Goal: Task Accomplishment & Management: Use online tool/utility

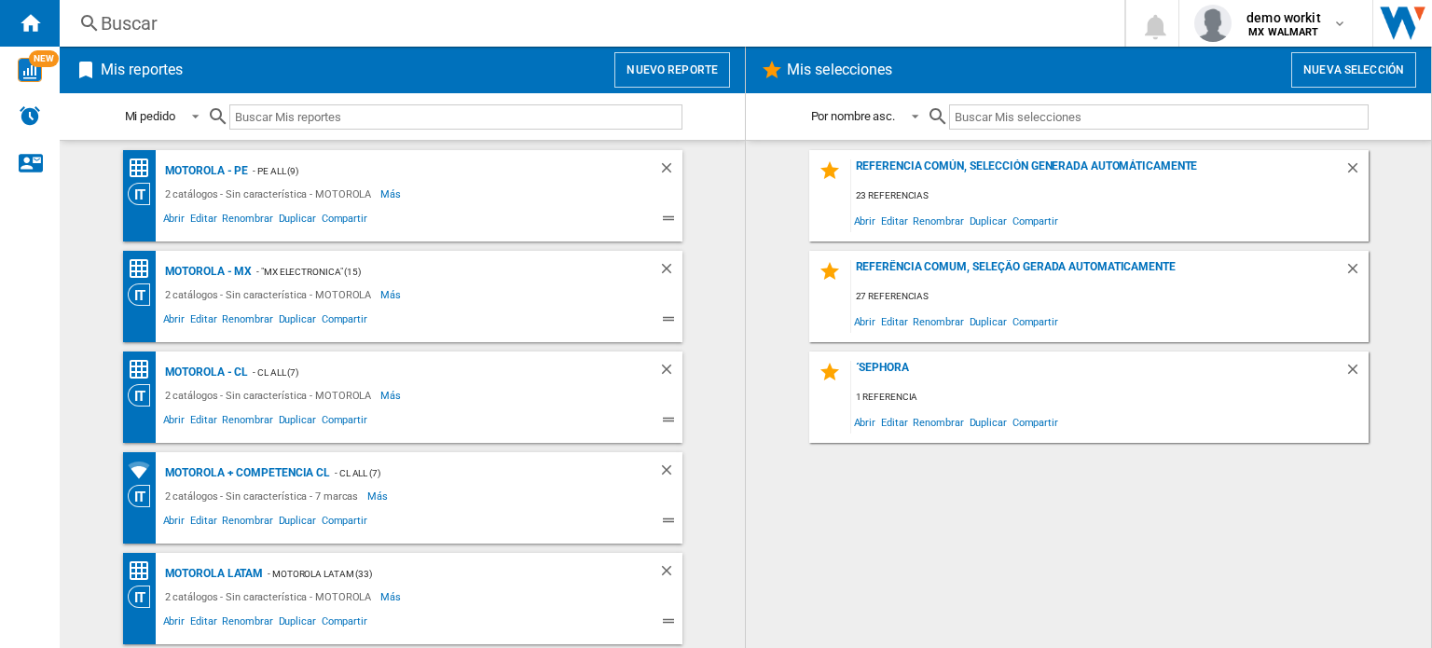
click at [665, 63] on button "Nuevo reporte" at bounding box center [672, 69] width 116 height 35
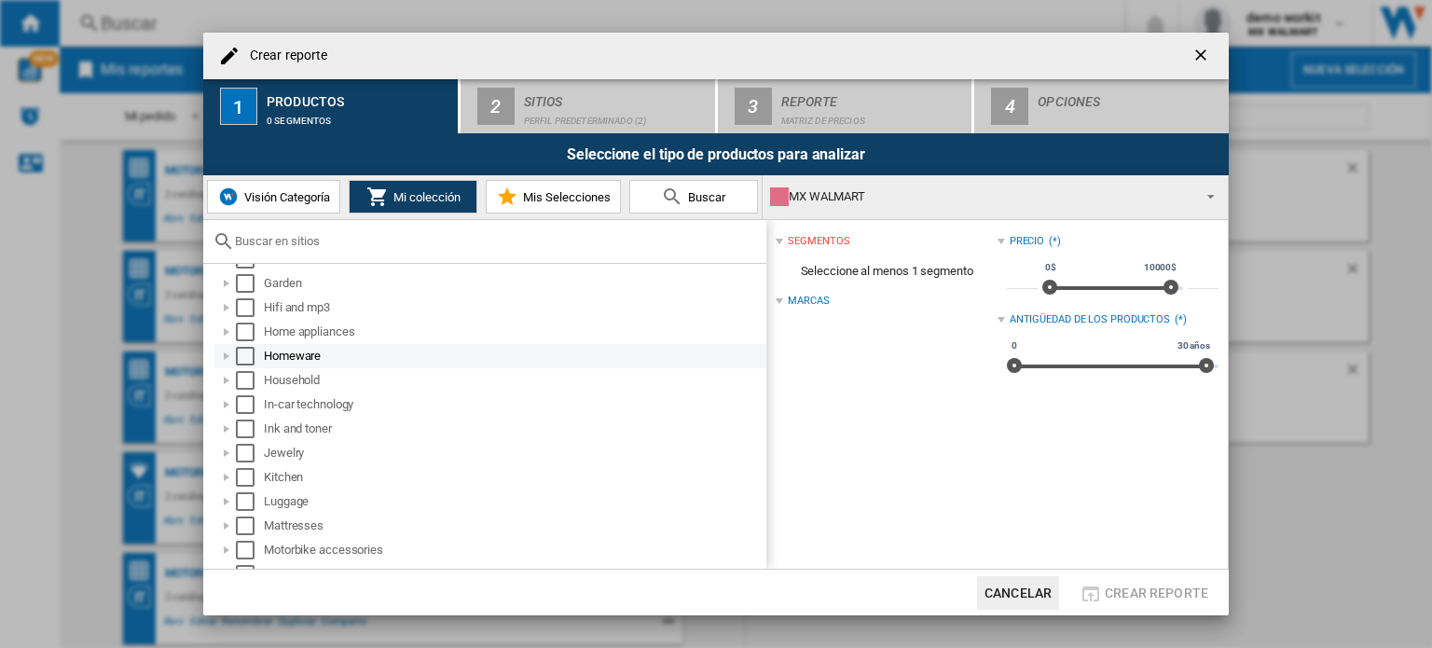
scroll to position [607, 0]
click at [224, 329] on div at bounding box center [226, 333] width 19 height 19
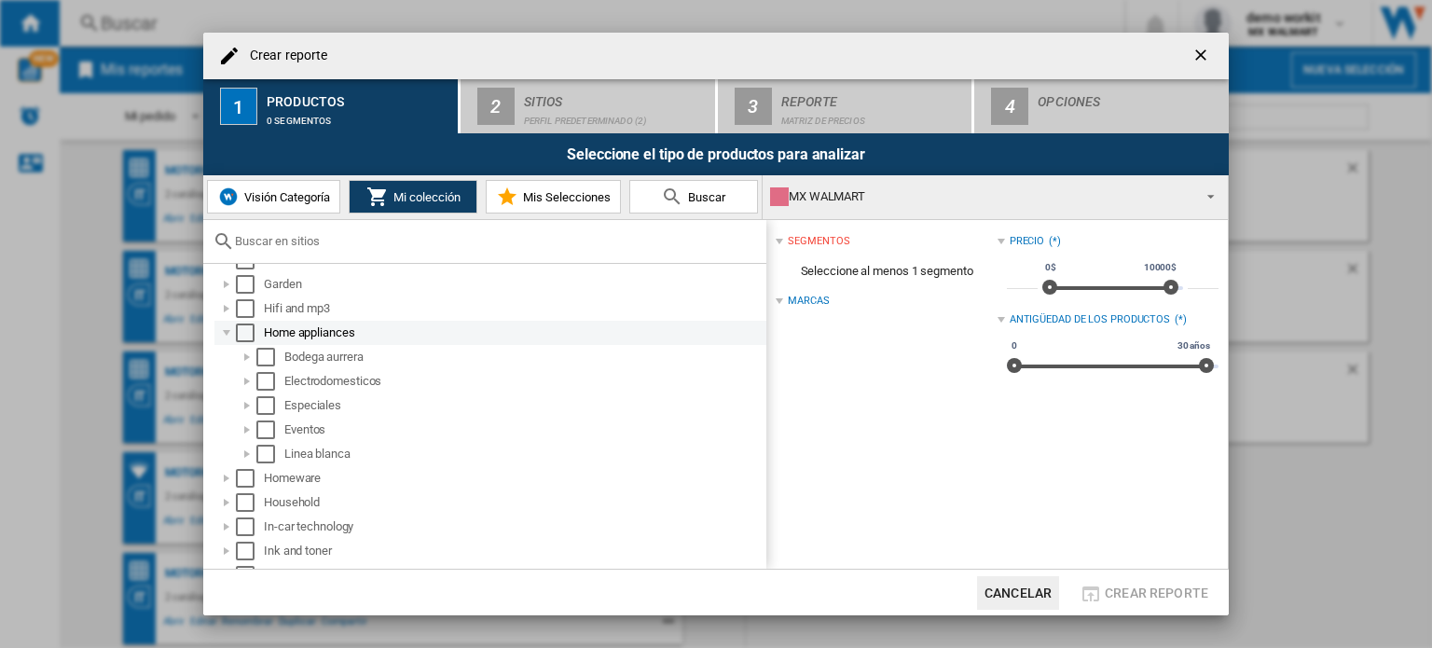
click at [240, 330] on div "Select" at bounding box center [245, 333] width 19 height 19
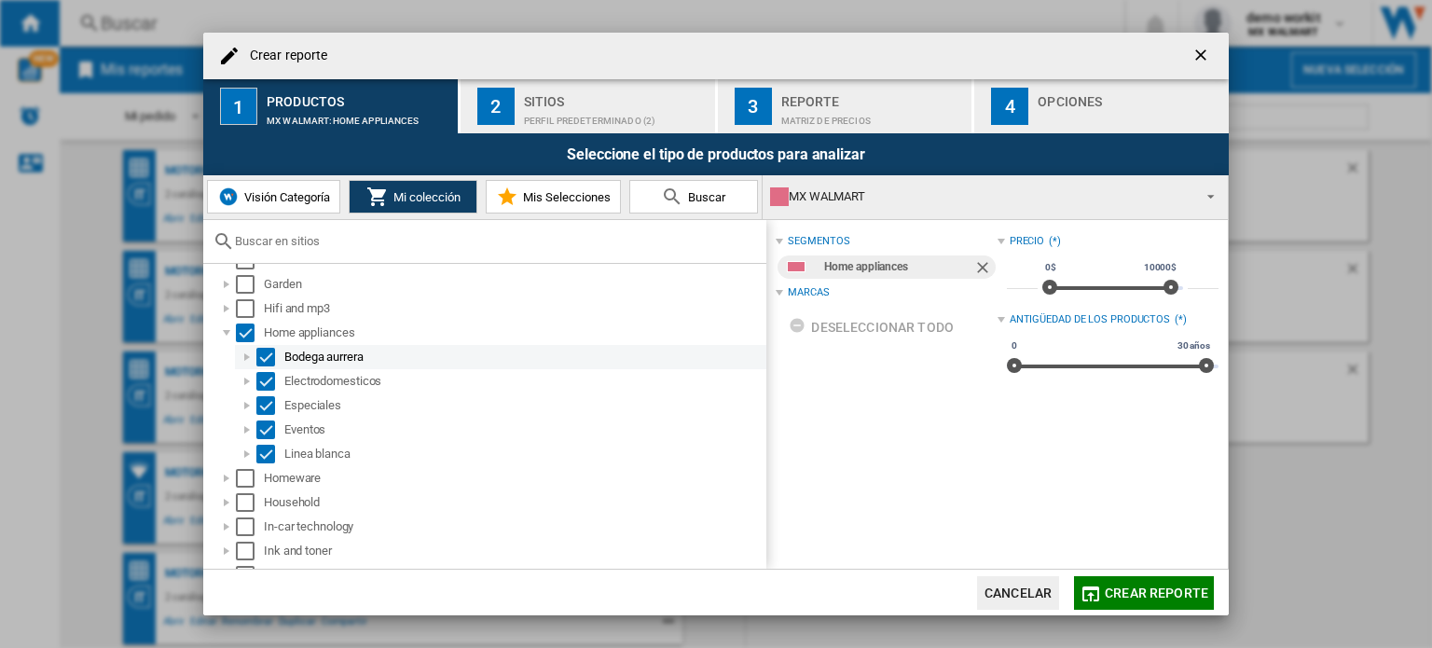
click at [243, 355] on div at bounding box center [247, 357] width 19 height 19
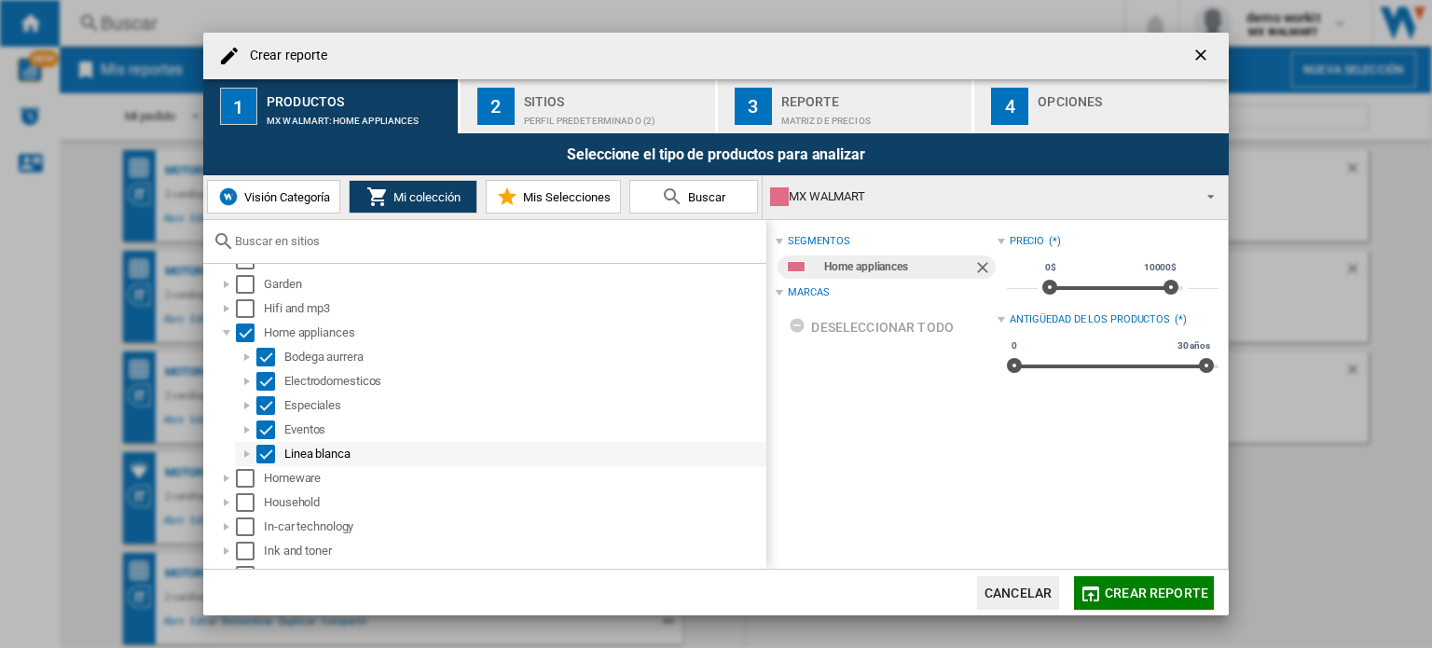
click at [244, 450] on div at bounding box center [247, 454] width 19 height 19
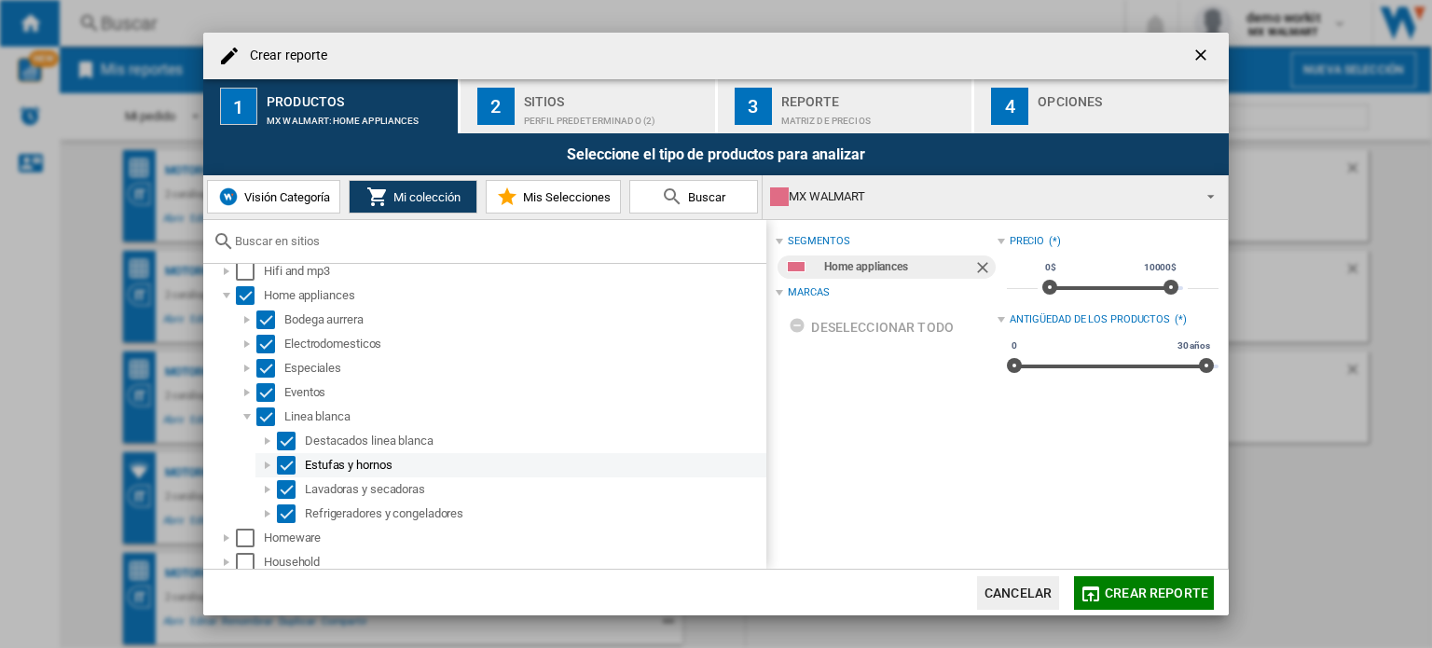
scroll to position [652, 0]
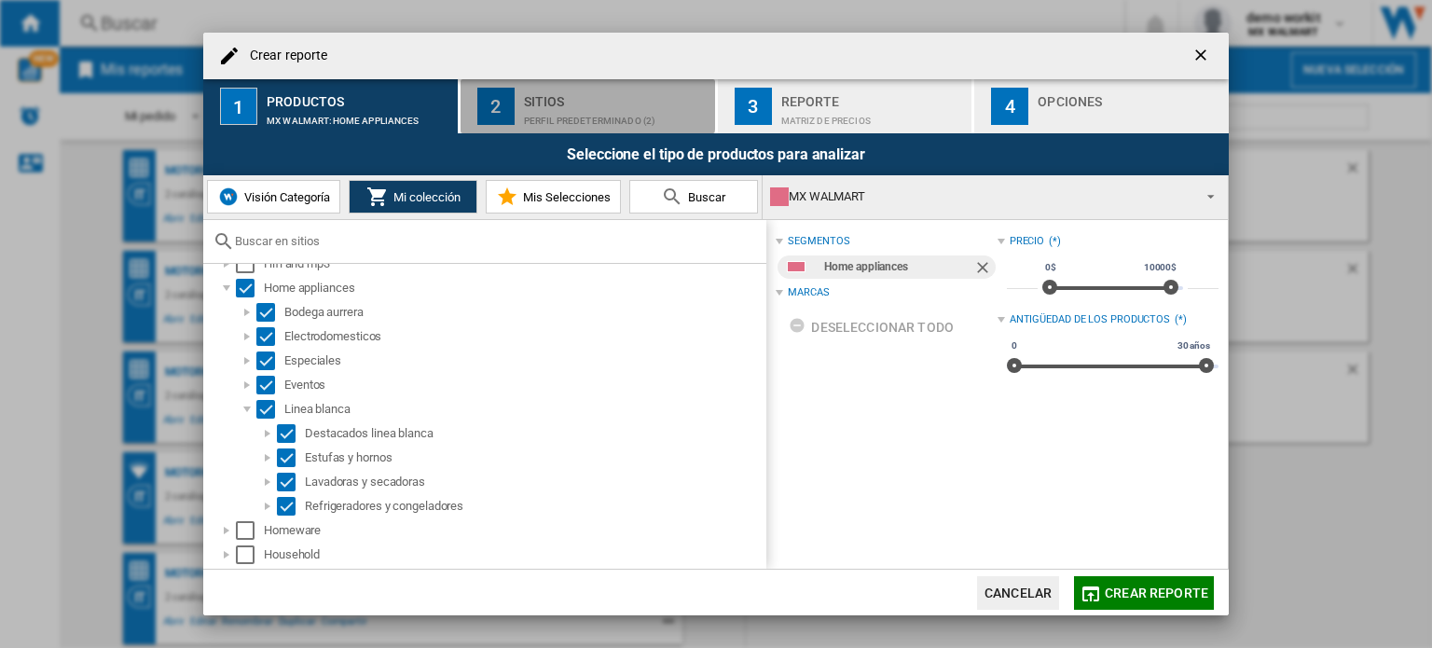
click at [581, 106] on div "Perfil predeterminado (2)" at bounding box center [616, 116] width 184 height 20
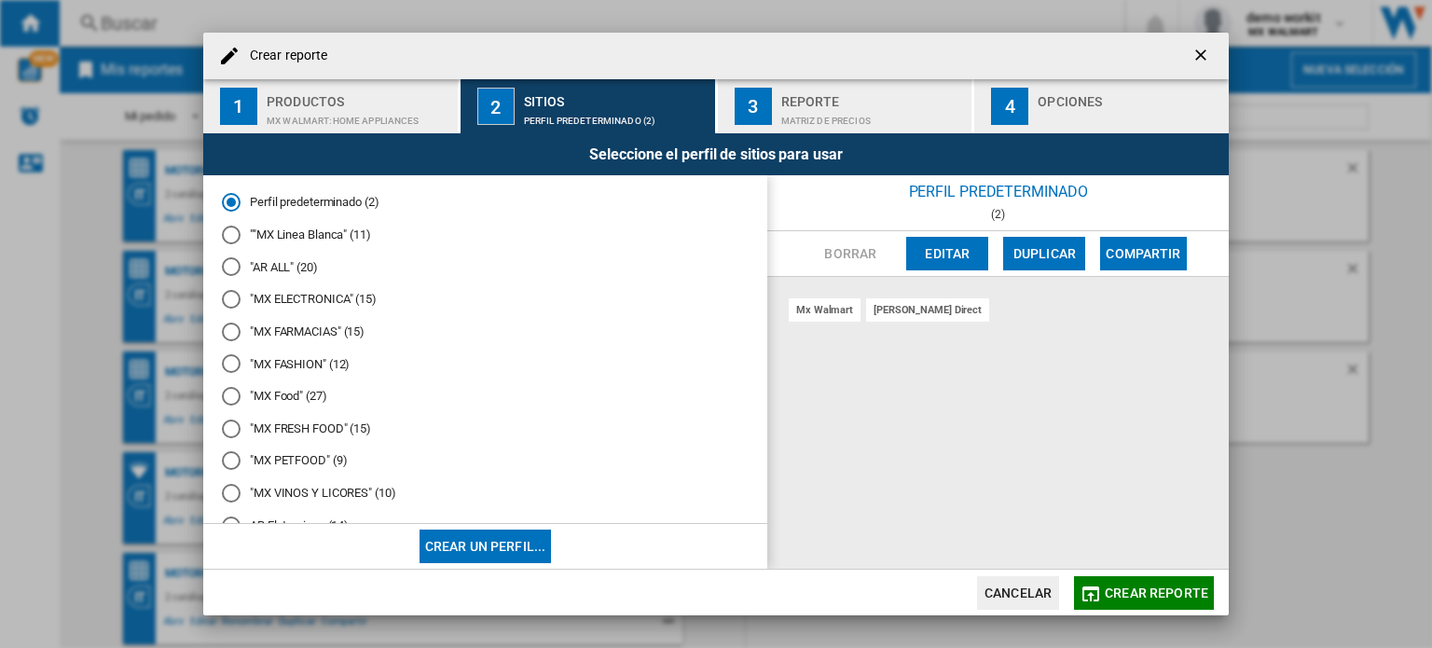
click at [276, 297] on md-radio-button ""MX ELECTRONICA" (15)" at bounding box center [485, 300] width 527 height 18
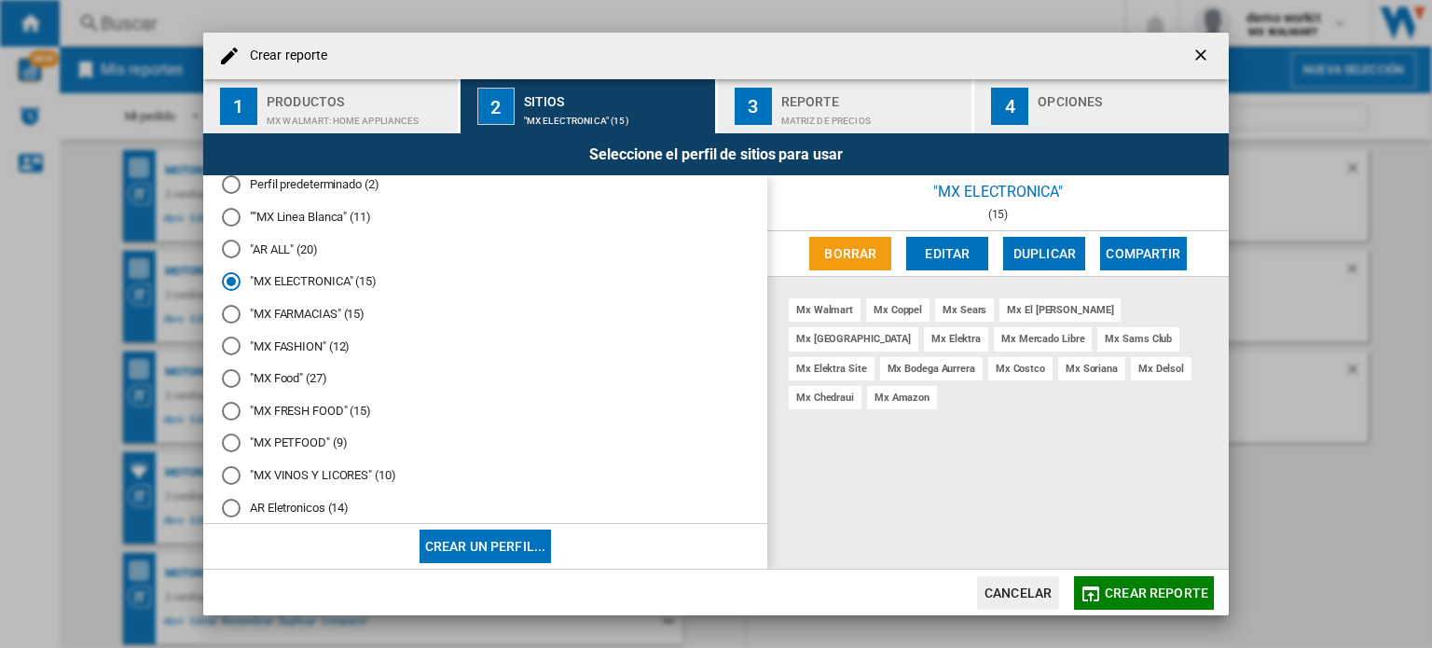
scroll to position [0, 0]
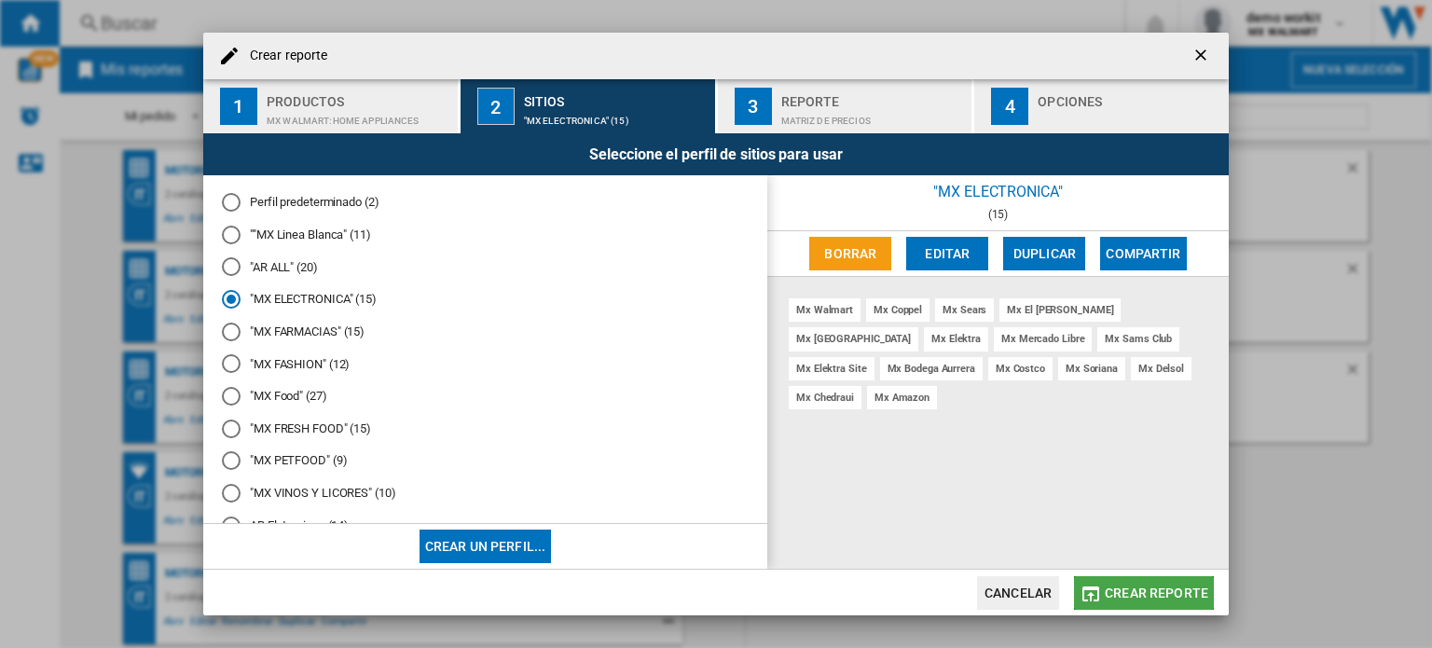
click at [1156, 590] on span "Crear reporte" at bounding box center [1156, 593] width 103 height 15
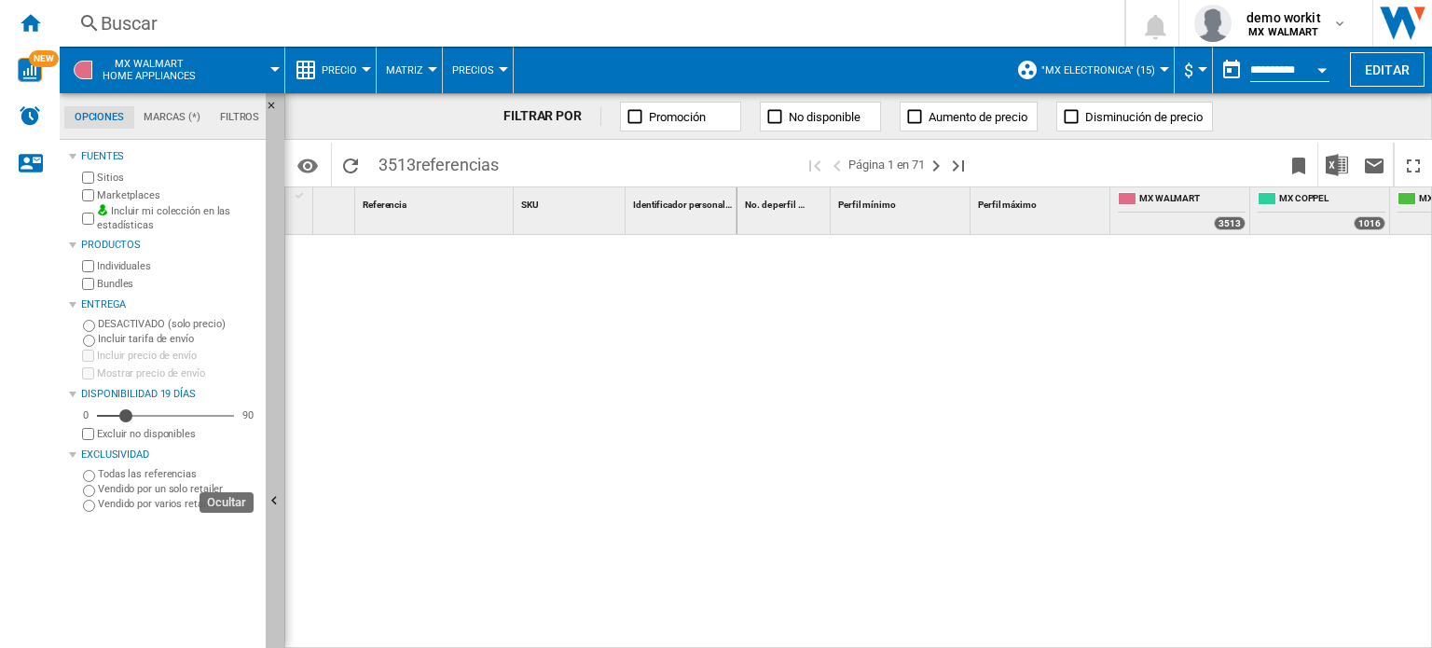
click at [270, 492] on ng-md-icon "Ocultar" at bounding box center [277, 503] width 22 height 22
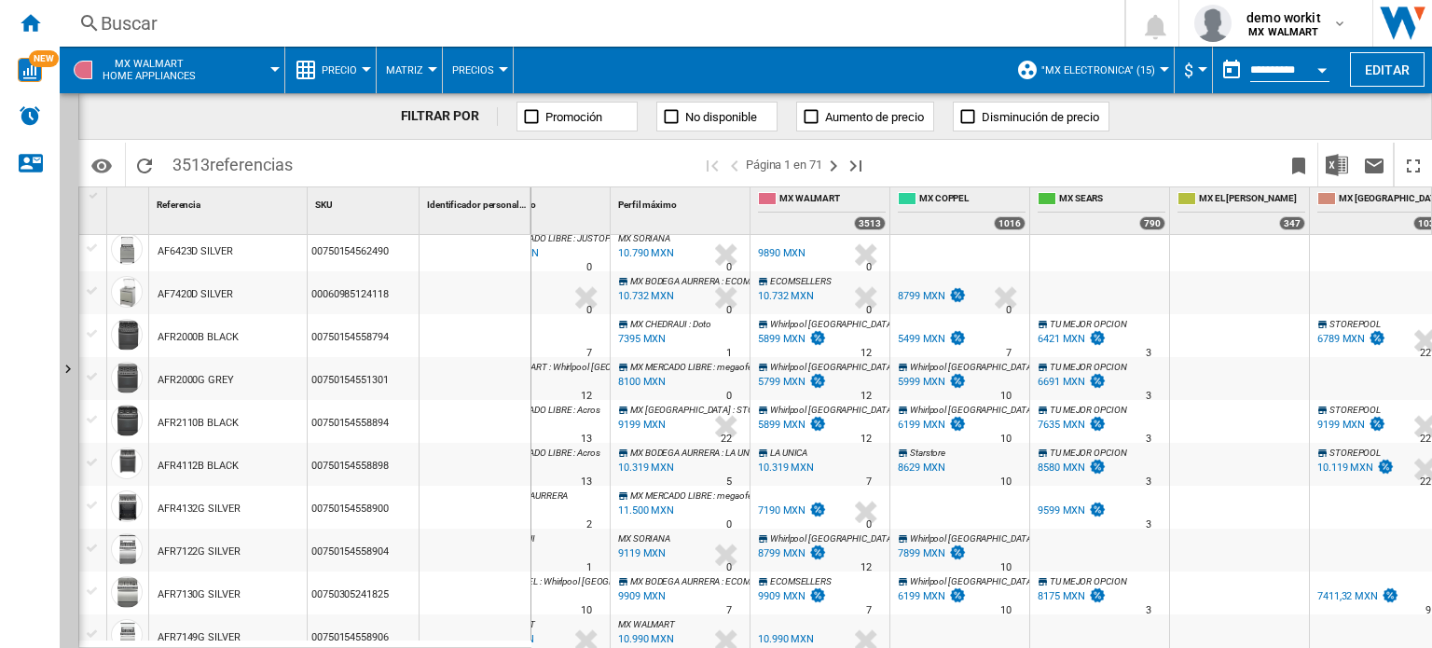
scroll to position [867, 0]
click at [794, 383] on div "5799 MXN" at bounding box center [782, 384] width 48 height 12
click at [360, 76] on button "Precio" at bounding box center [344, 70] width 45 height 47
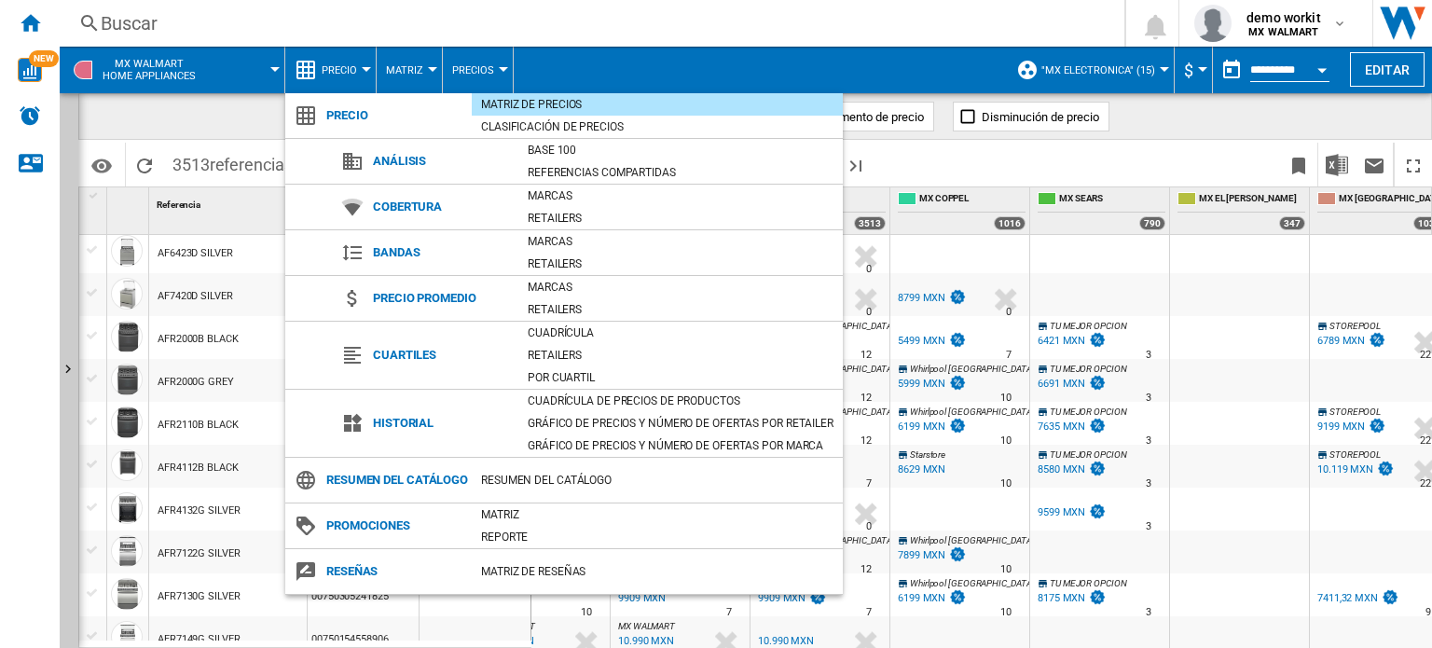
click at [646, 57] on md-backdrop at bounding box center [716, 324] width 1432 height 648
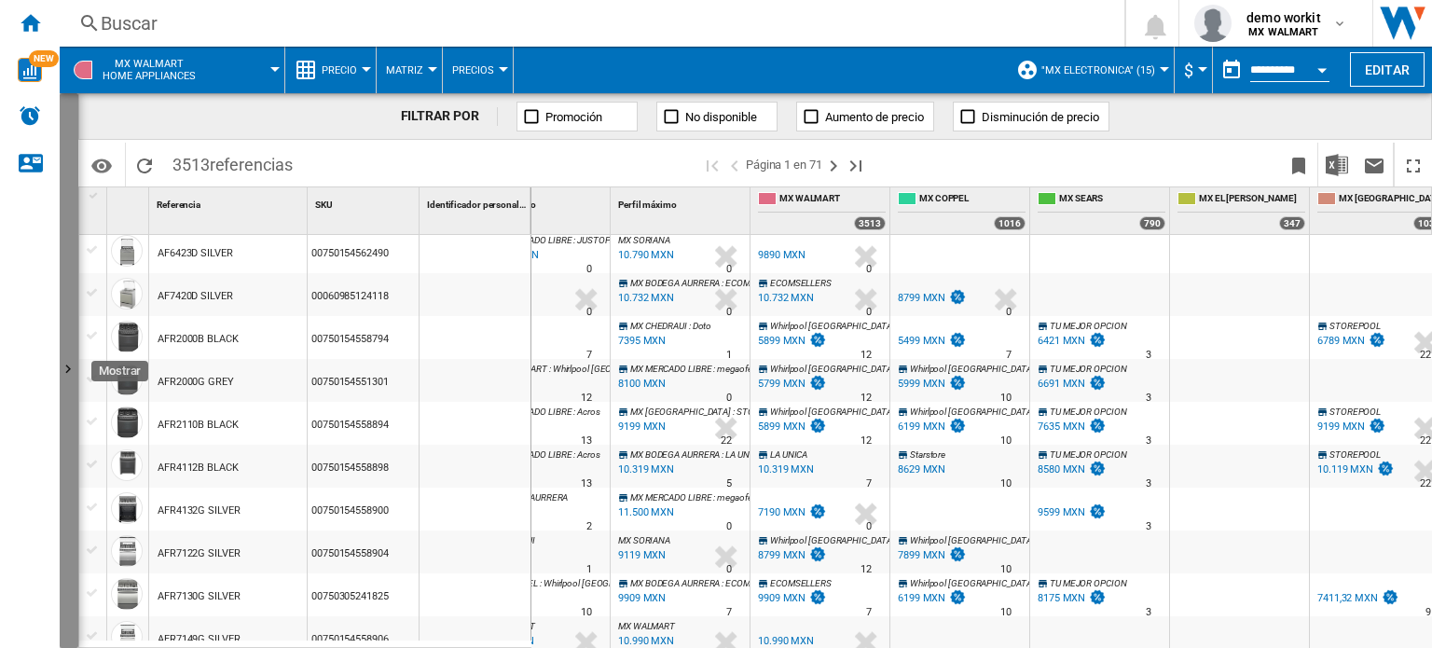
click at [63, 364] on ng-md-icon "Mostrar" at bounding box center [71, 372] width 22 height 22
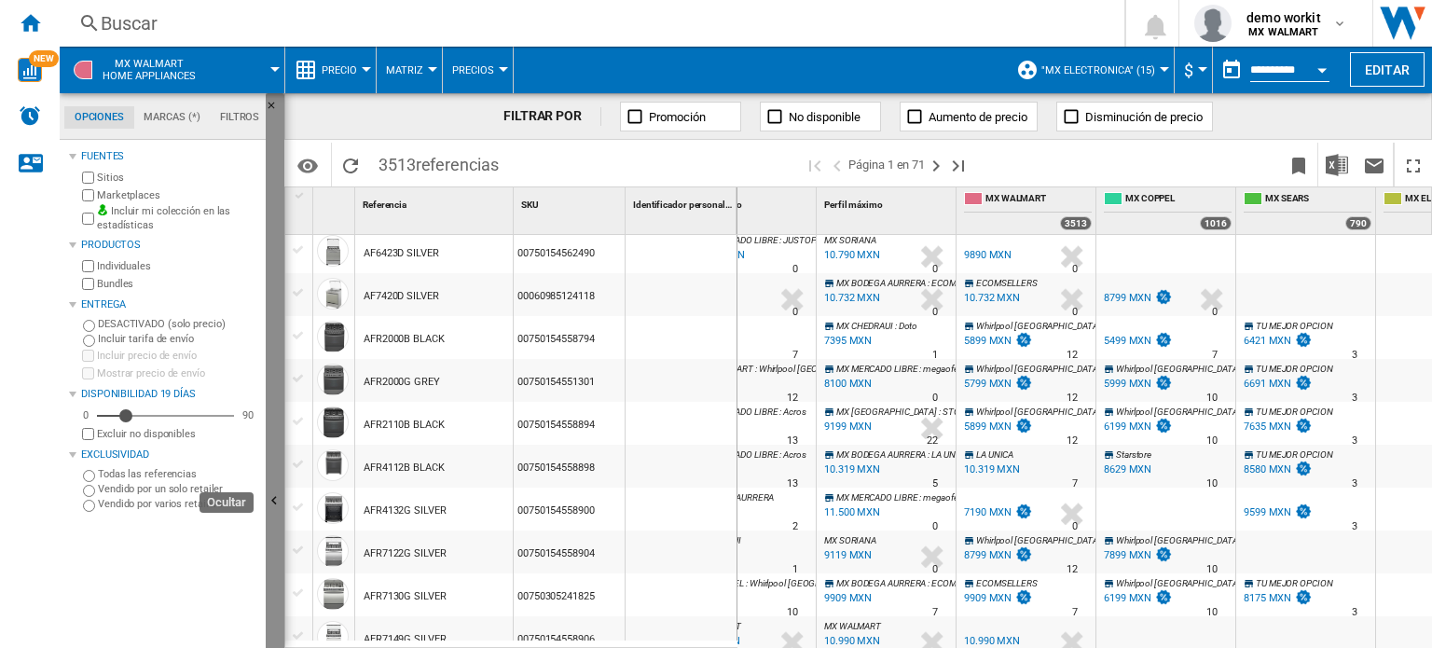
click at [272, 462] on button "Ocultar" at bounding box center [275, 502] width 19 height 818
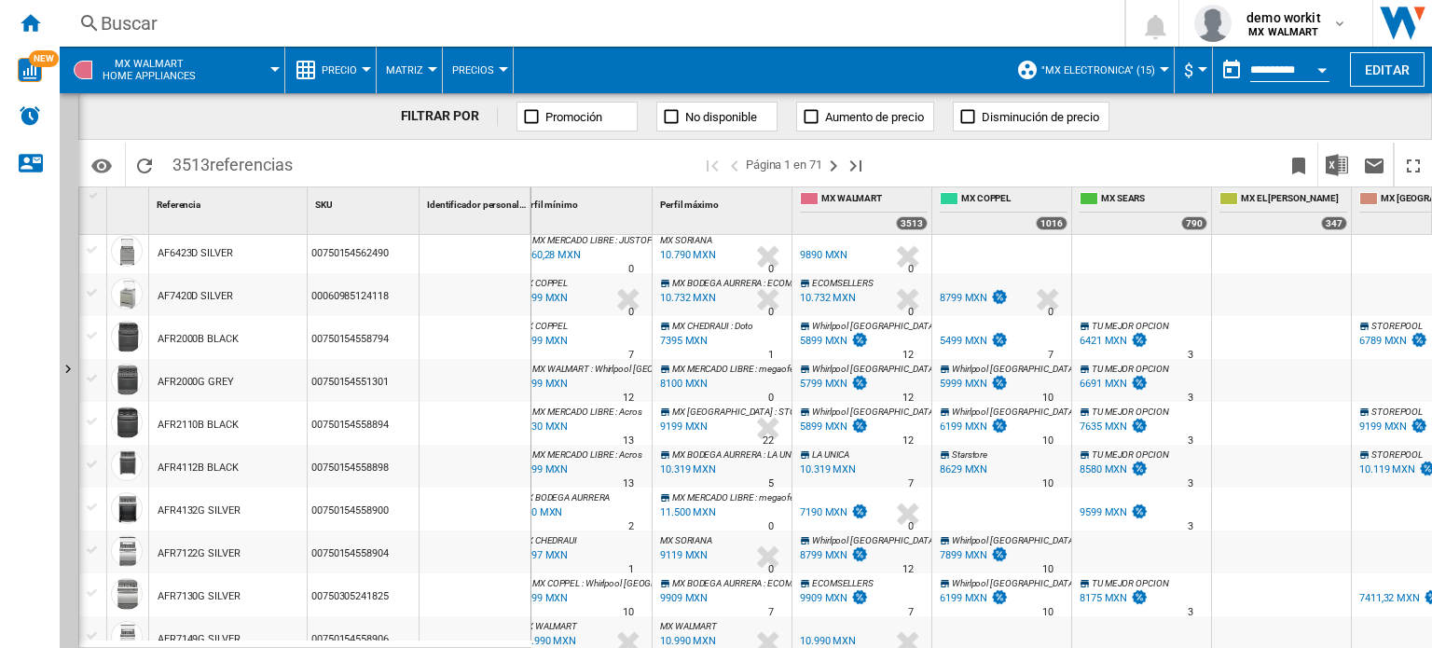
scroll to position [0, 111]
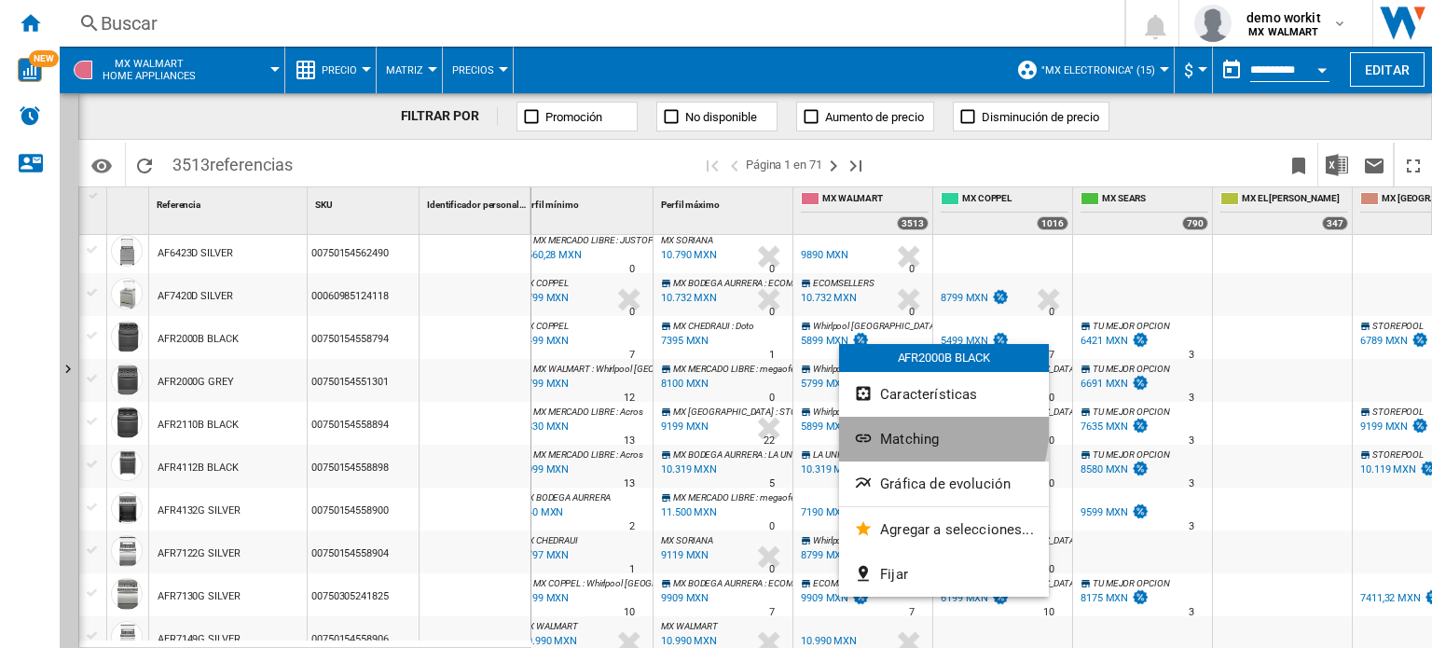
click at [908, 427] on button "Matching" at bounding box center [944, 439] width 210 height 45
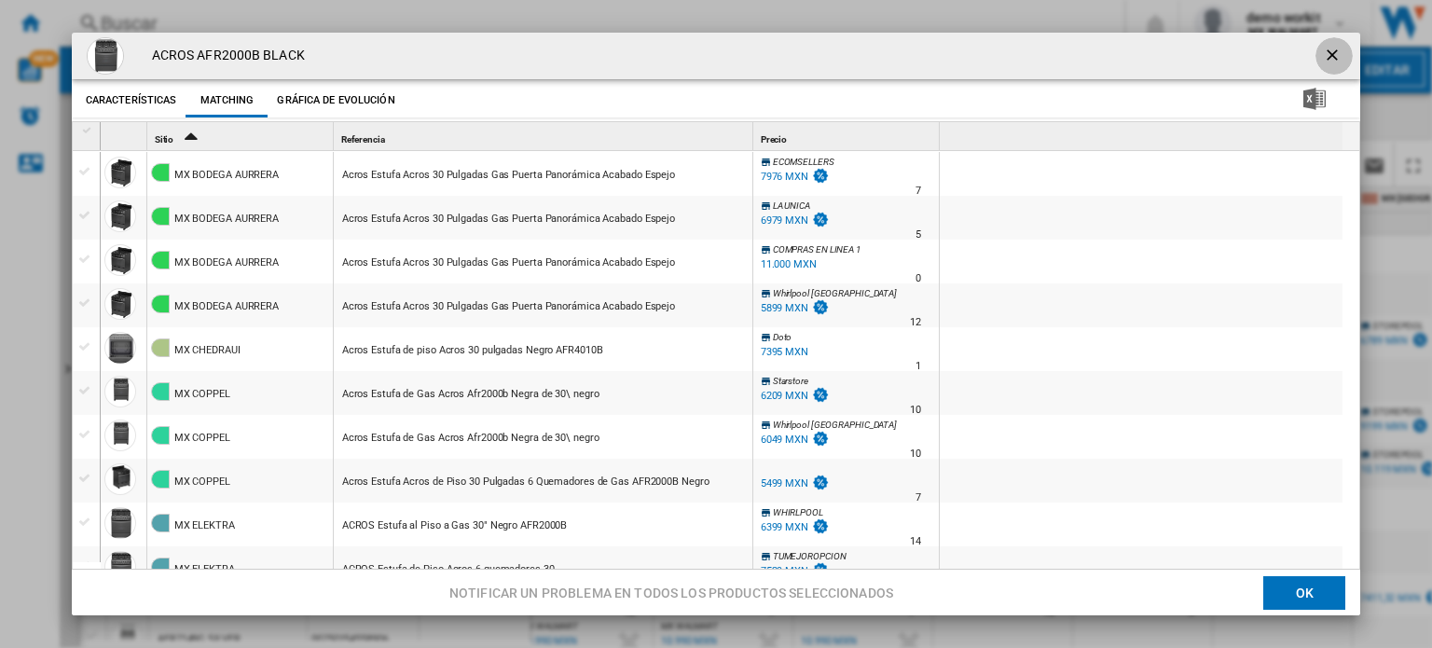
click at [1323, 59] on ng-md-icon "getI18NText('BUTTONS.CLOSE_DIALOG')" at bounding box center [1334, 57] width 22 height 22
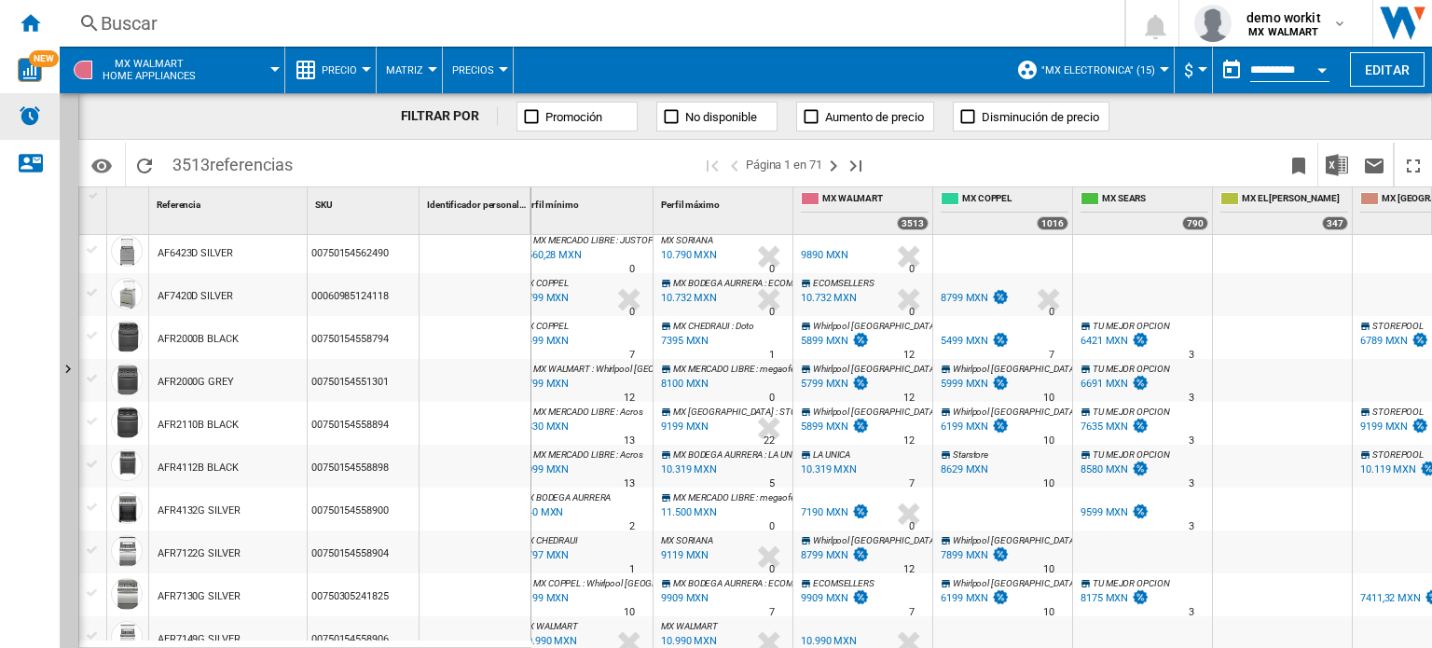
click at [20, 105] on img "Alertas" at bounding box center [30, 115] width 22 height 22
click at [355, 64] on span "Precio" at bounding box center [339, 70] width 35 height 12
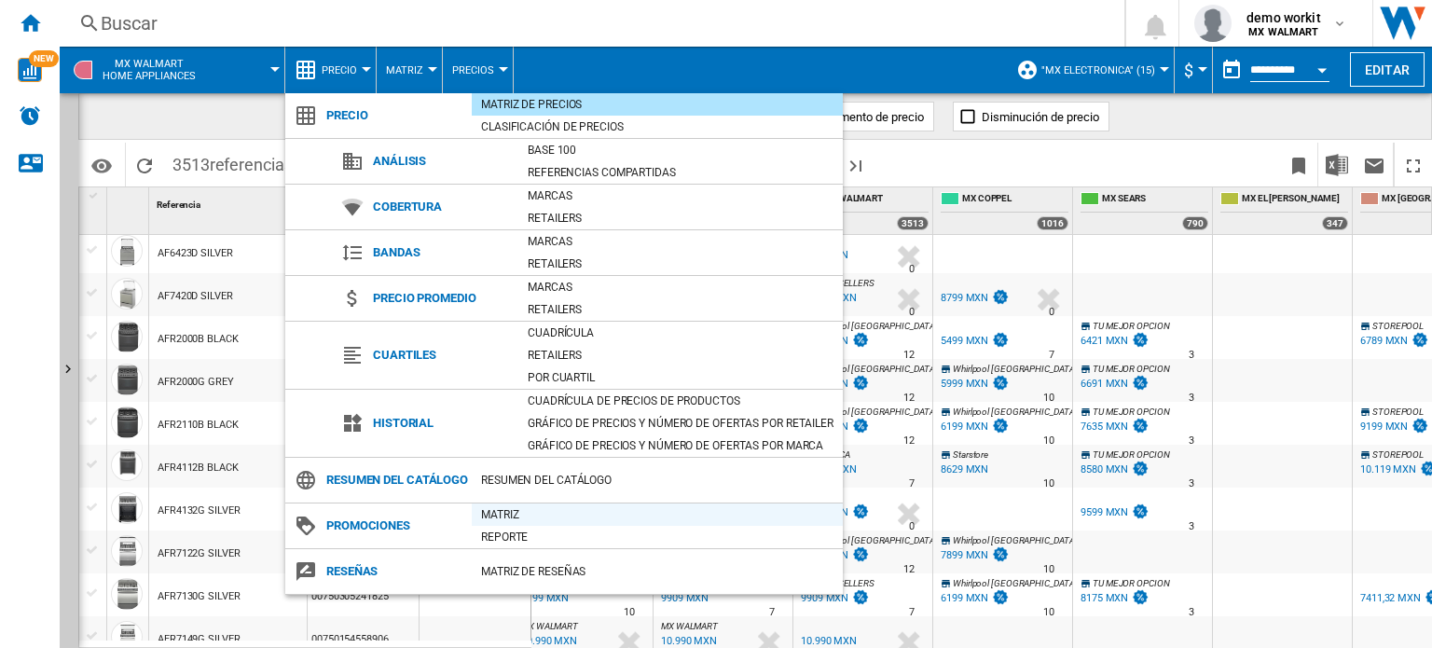
click at [509, 524] on div "Matriz" at bounding box center [657, 514] width 371 height 19
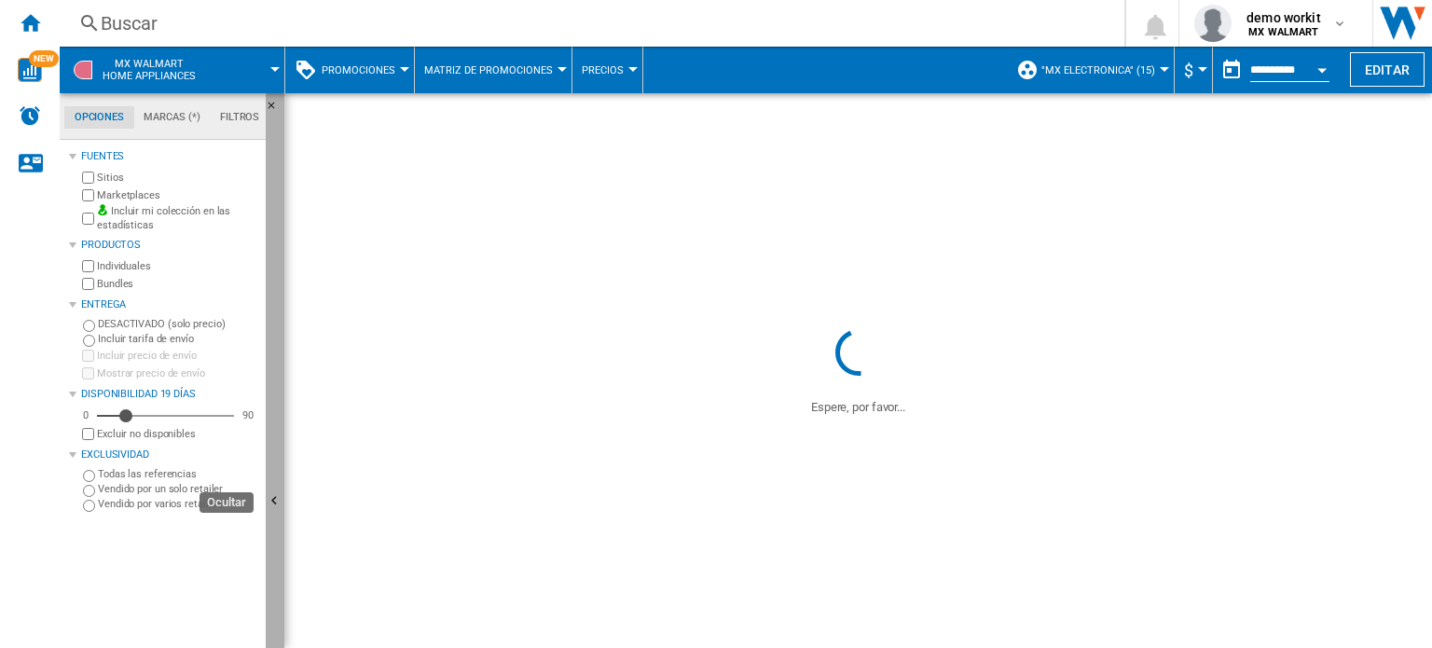
click at [277, 492] on ng-md-icon "Ocultar" at bounding box center [277, 503] width 22 height 22
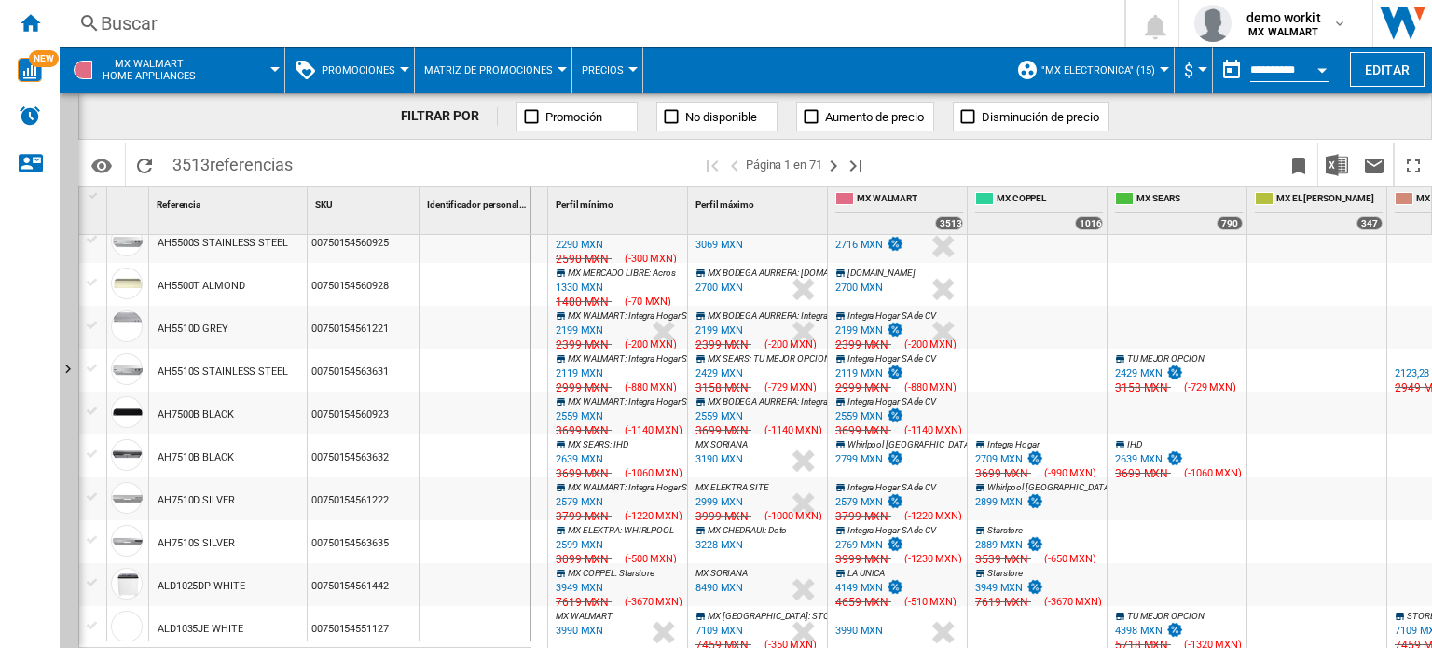
scroll to position [0, 76]
click at [395, 62] on button "Promociones" at bounding box center [363, 70] width 83 height 47
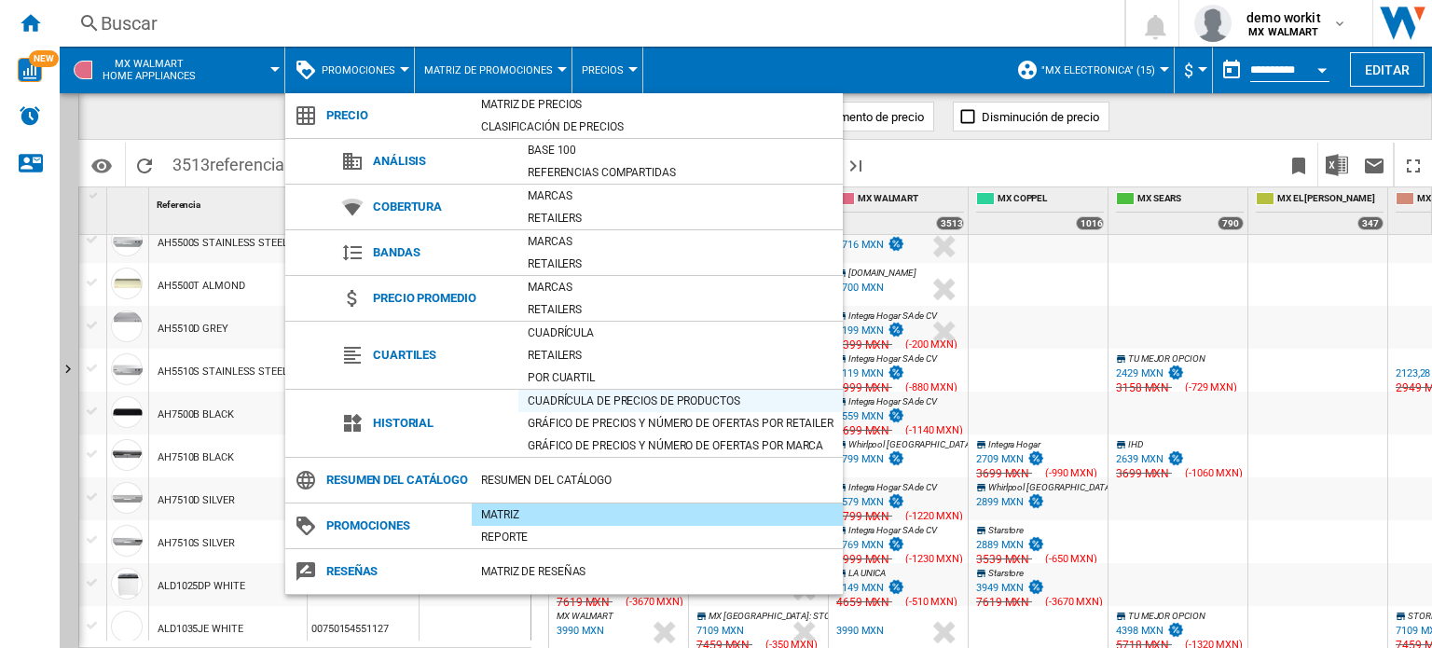
click at [608, 399] on div "Cuadrícula de precios de productos" at bounding box center [680, 401] width 324 height 19
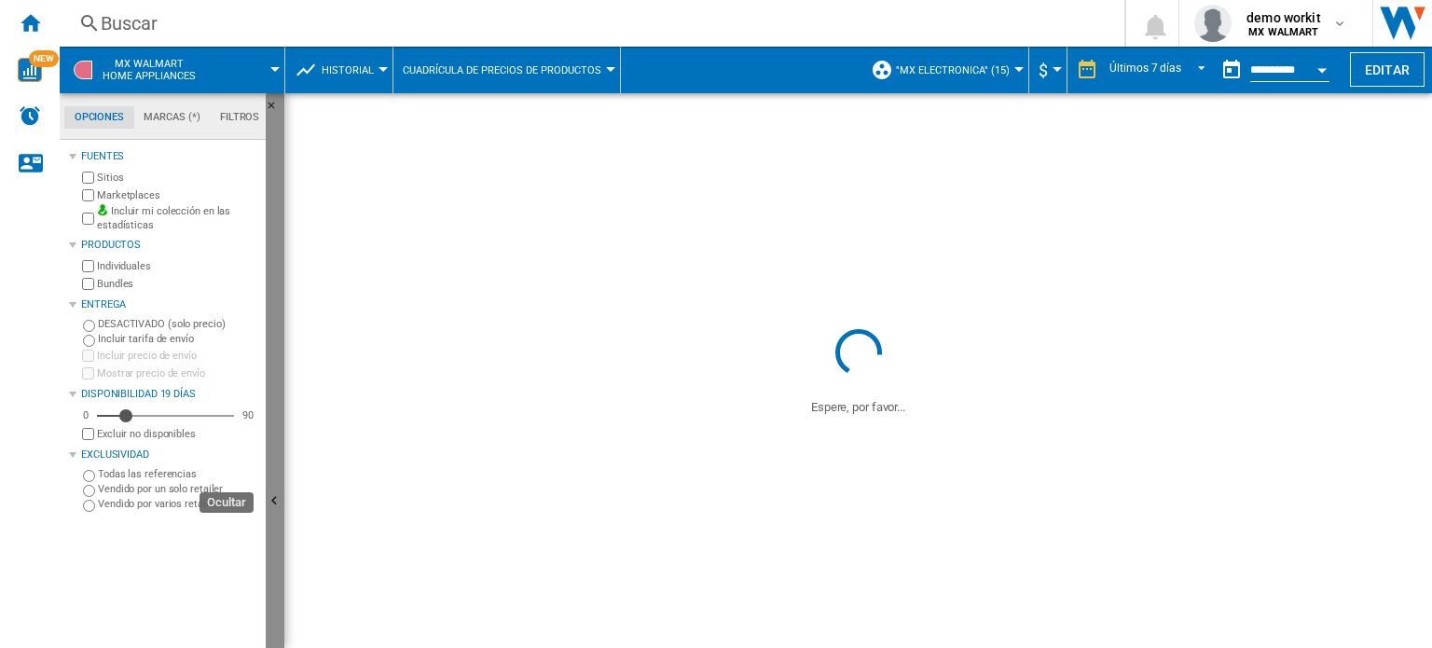
click at [272, 448] on button "Ocultar" at bounding box center [275, 502] width 19 height 818
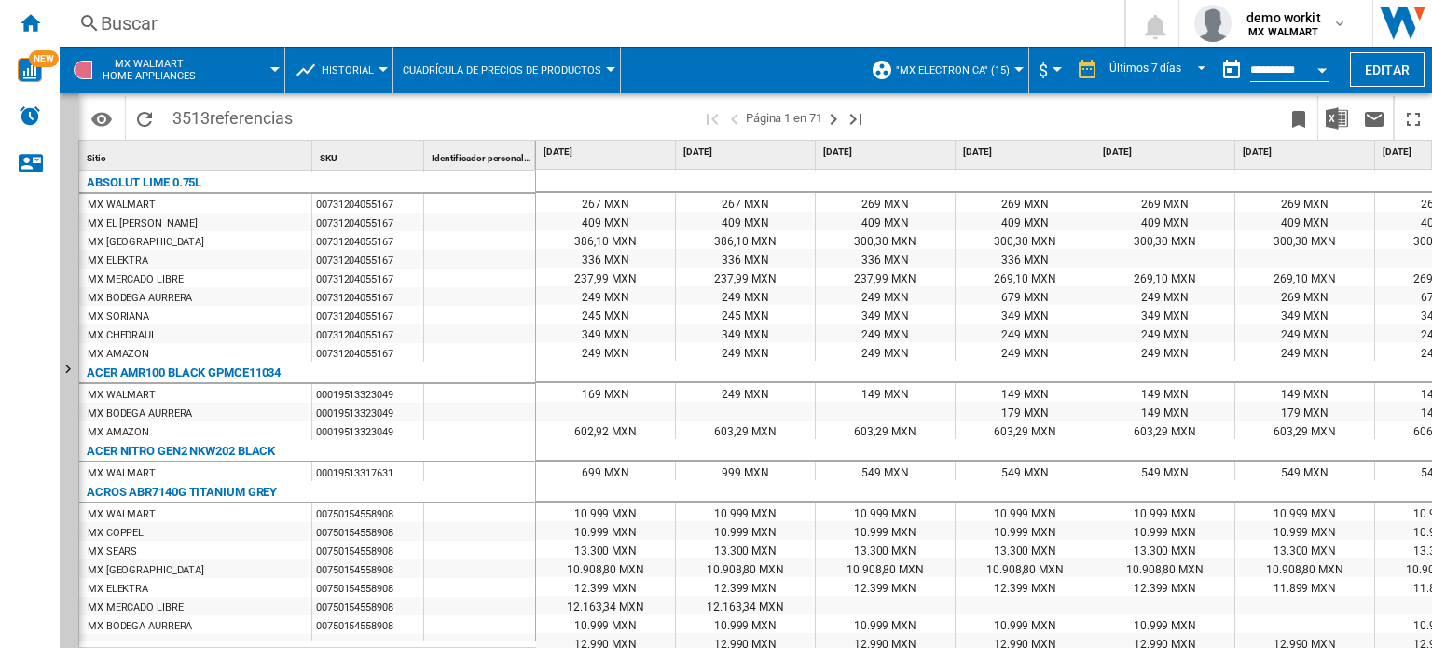
scroll to position [70, 0]
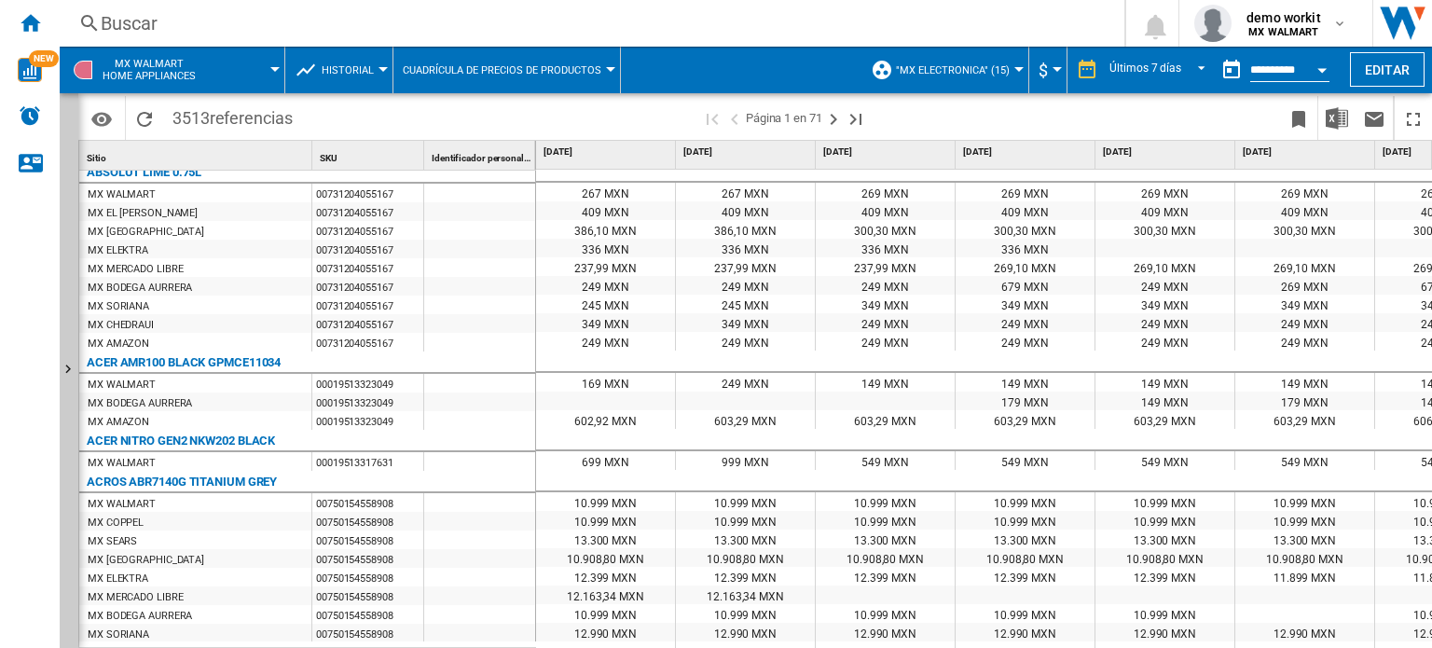
drag, startPoint x: 843, startPoint y: 415, endPoint x: 802, endPoint y: 482, distance: 78.7
click at [802, 482] on div at bounding box center [716, 324] width 1432 height 648
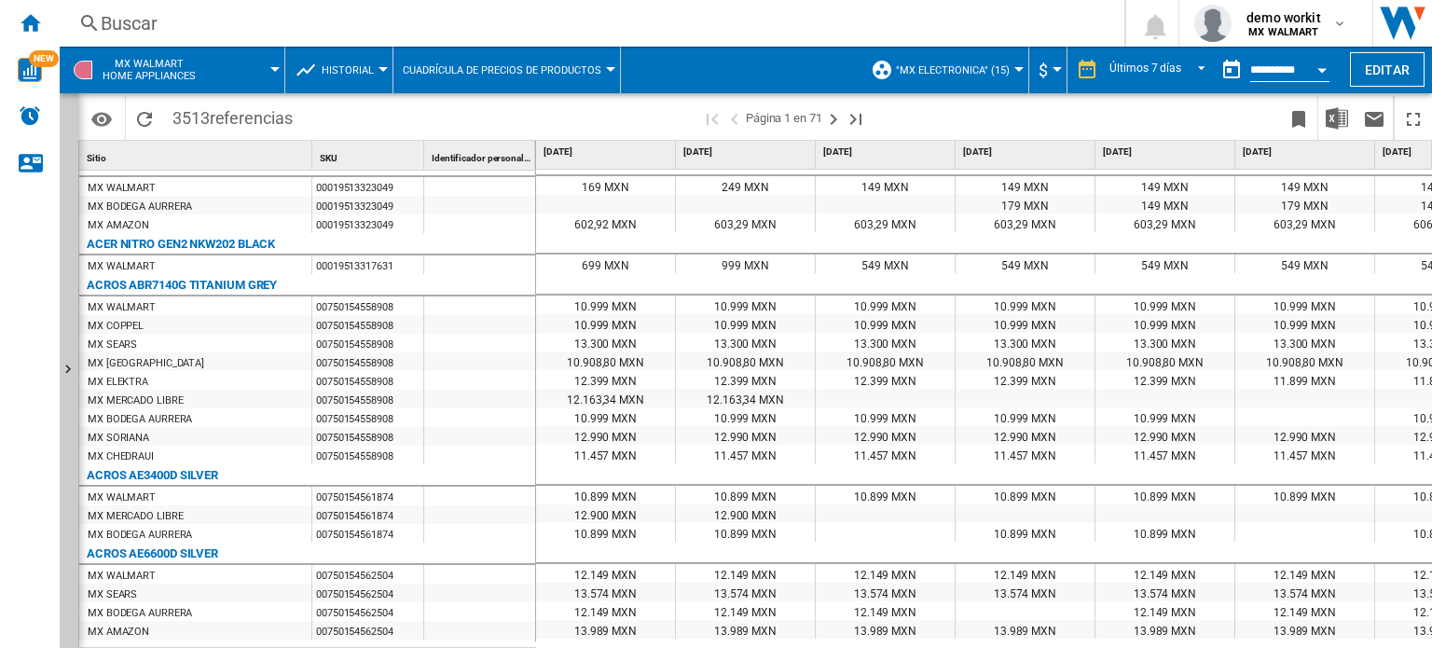
scroll to position [258, 0]
click at [1198, 69] on span "REPORTS.WIZARD.STEPS.REPORT.STEPS.REPORT_OPTIONS.PERIOD: Últimos 7 días" at bounding box center [1196, 68] width 22 height 17
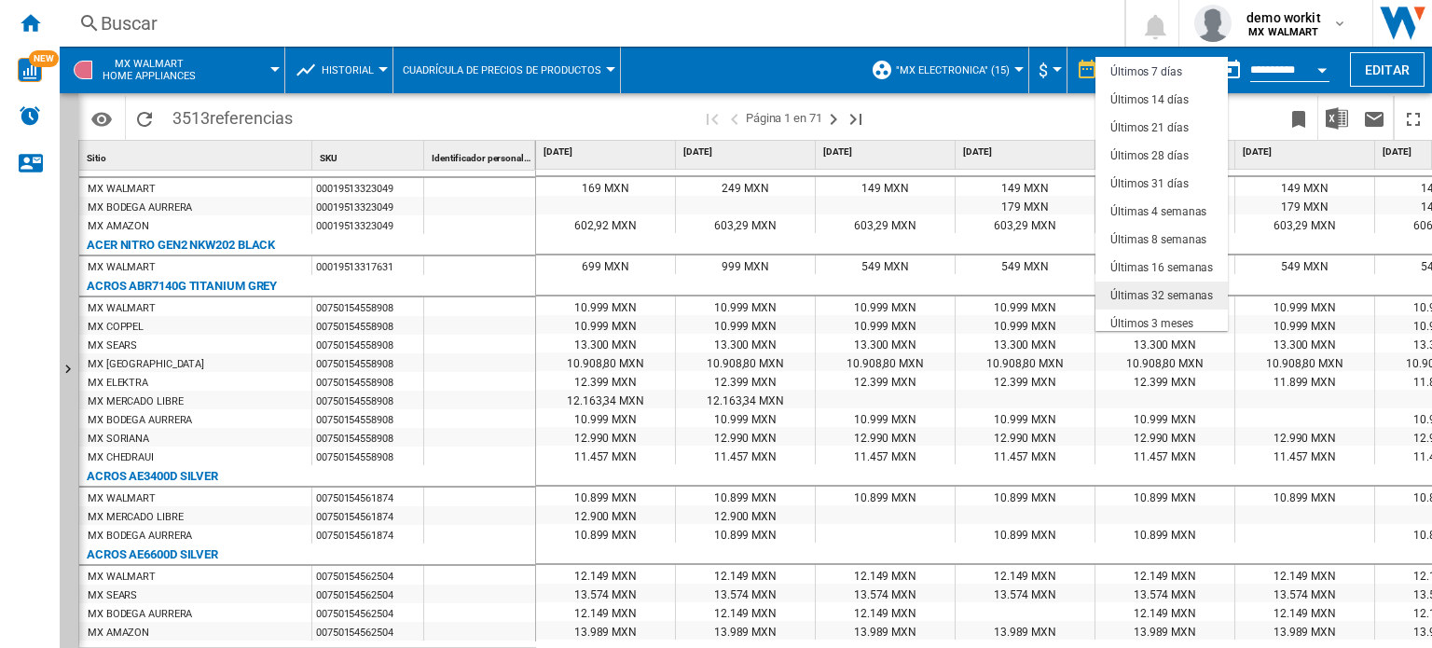
scroll to position [117, 0]
click at [1327, 66] on md-backdrop at bounding box center [716, 324] width 1432 height 648
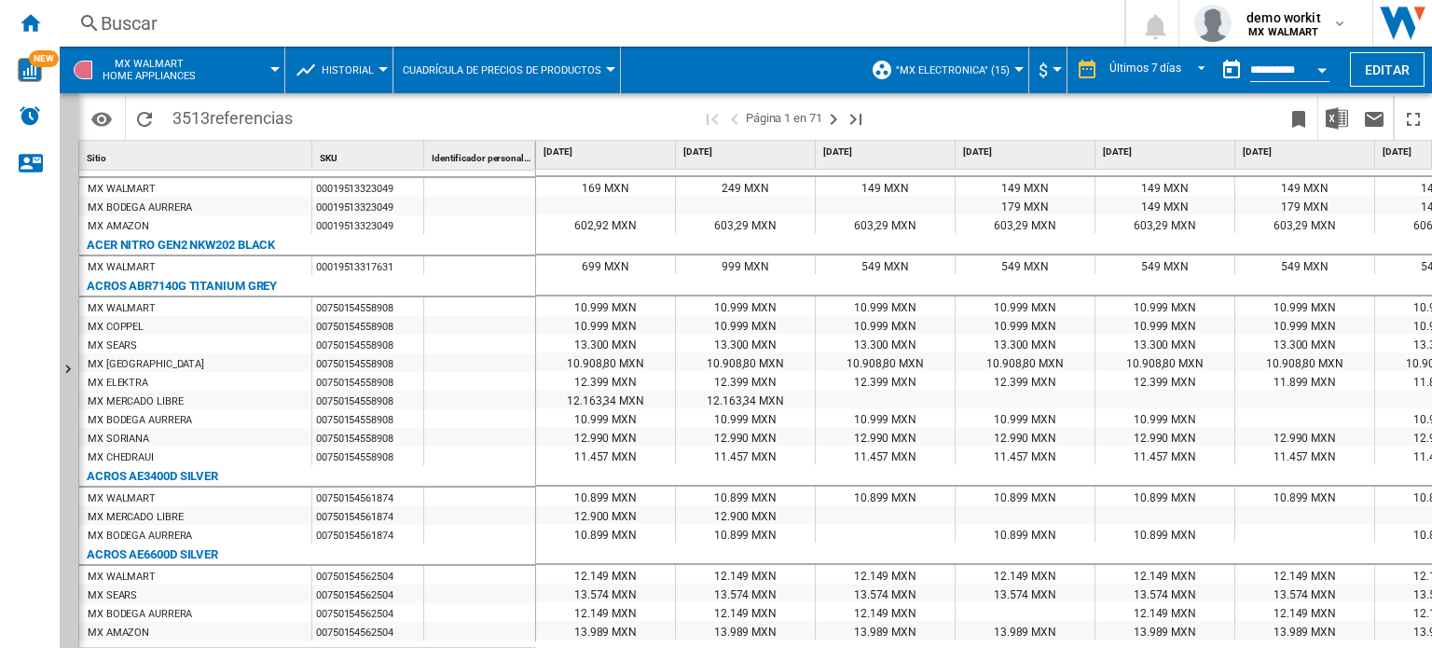
click at [1327, 66] on button "Open calendar" at bounding box center [1322, 67] width 34 height 34
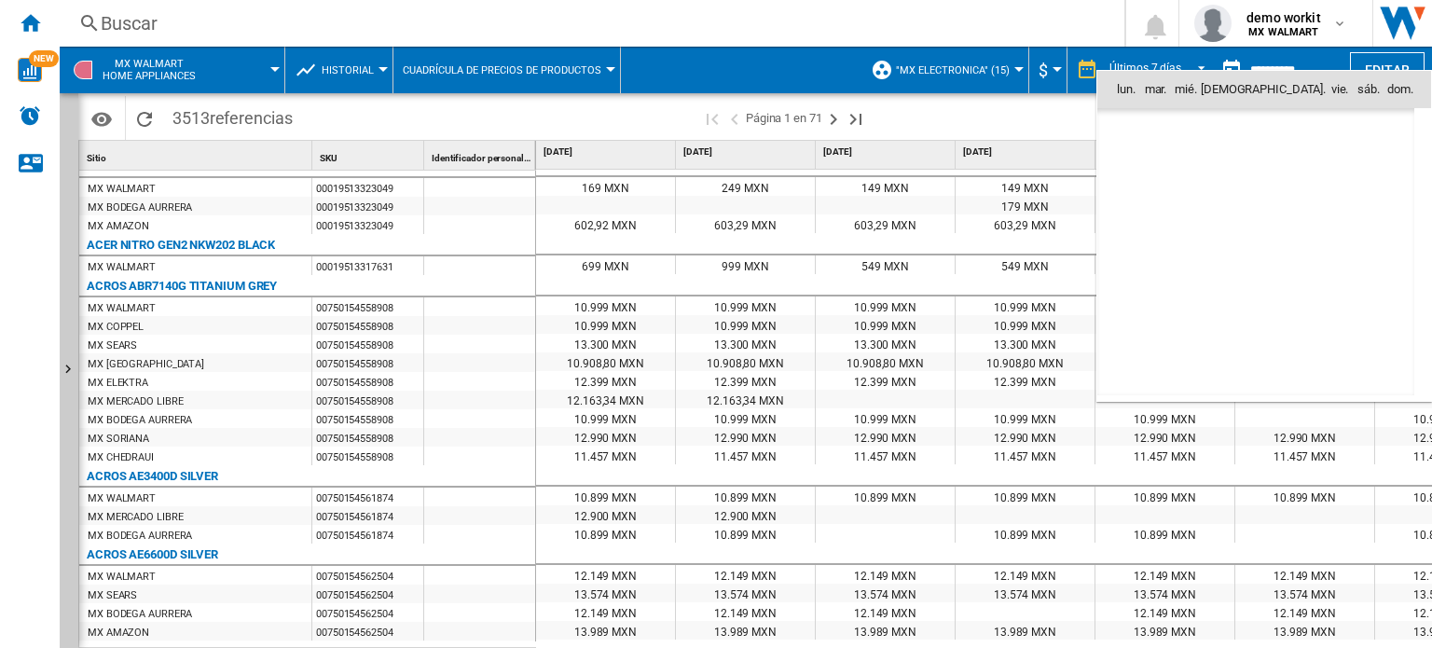
scroll to position [8894, 0]
click at [1095, 486] on div at bounding box center [716, 324] width 1432 height 648
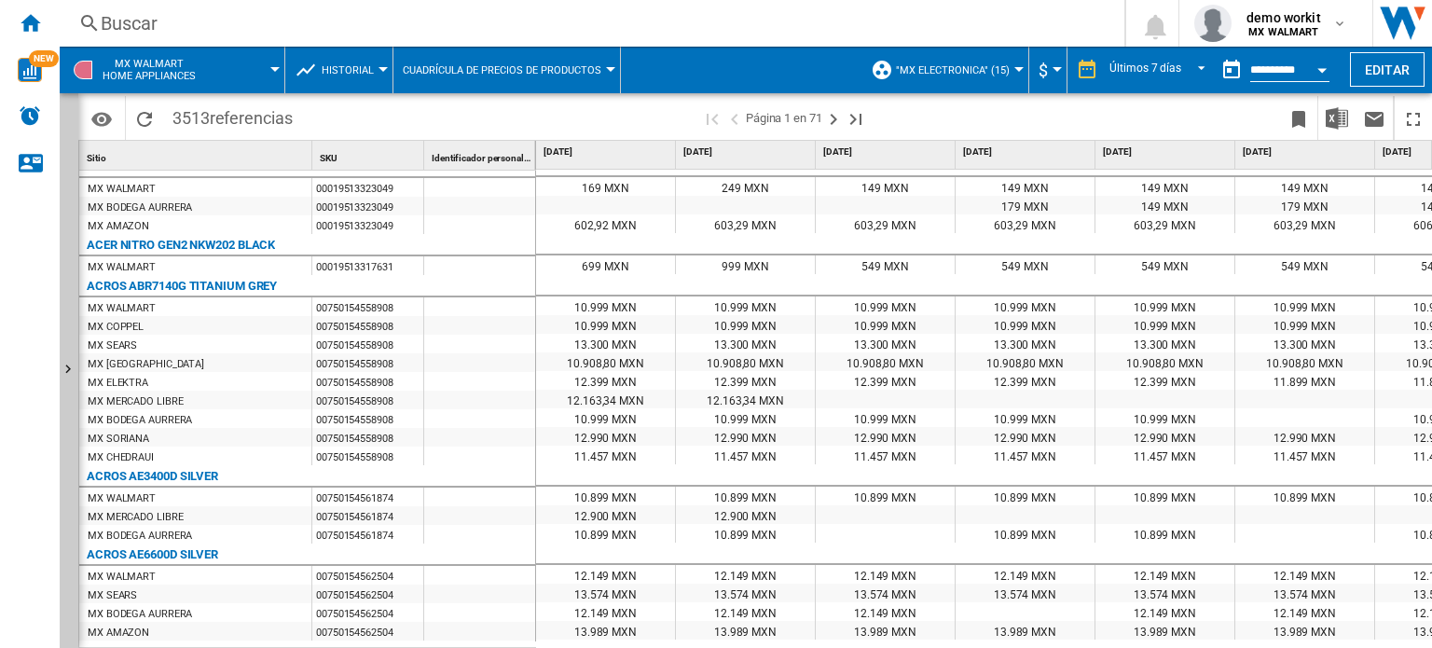
click at [365, 60] on button "Historial" at bounding box center [353, 70] width 62 height 47
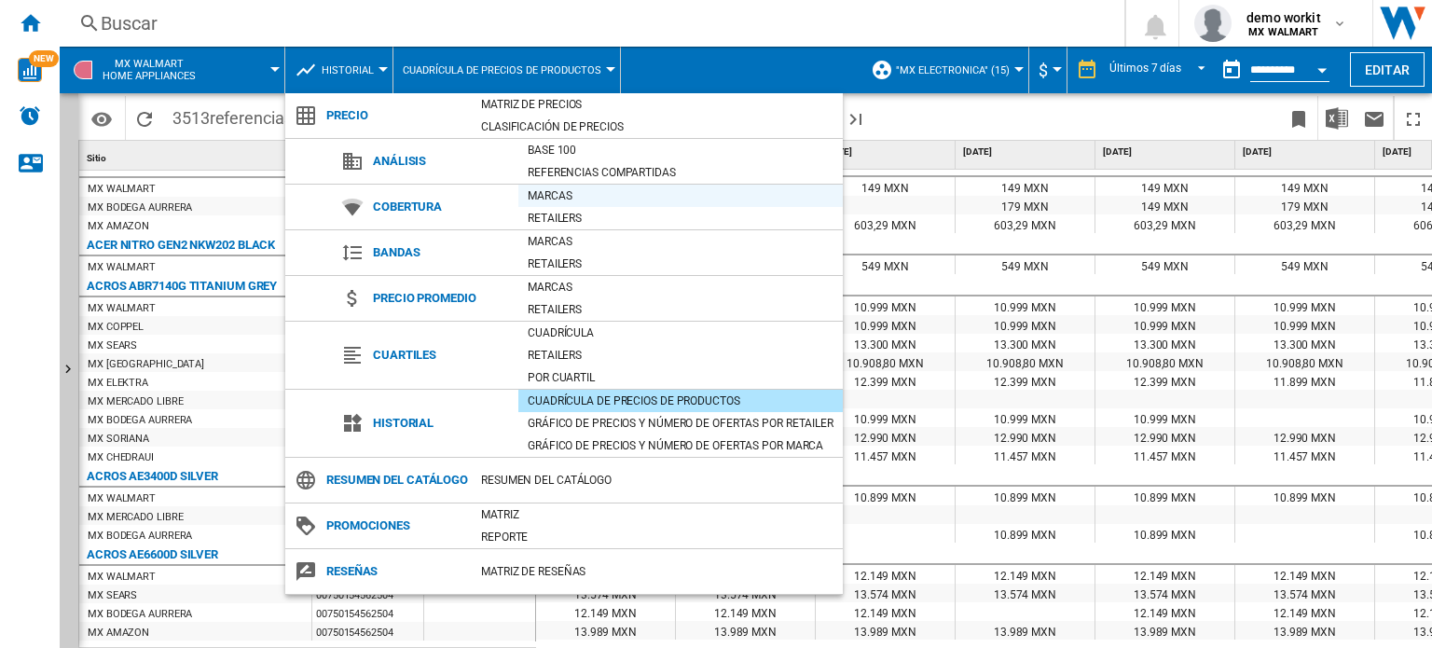
click at [573, 203] on div "Marcas" at bounding box center [680, 195] width 324 height 19
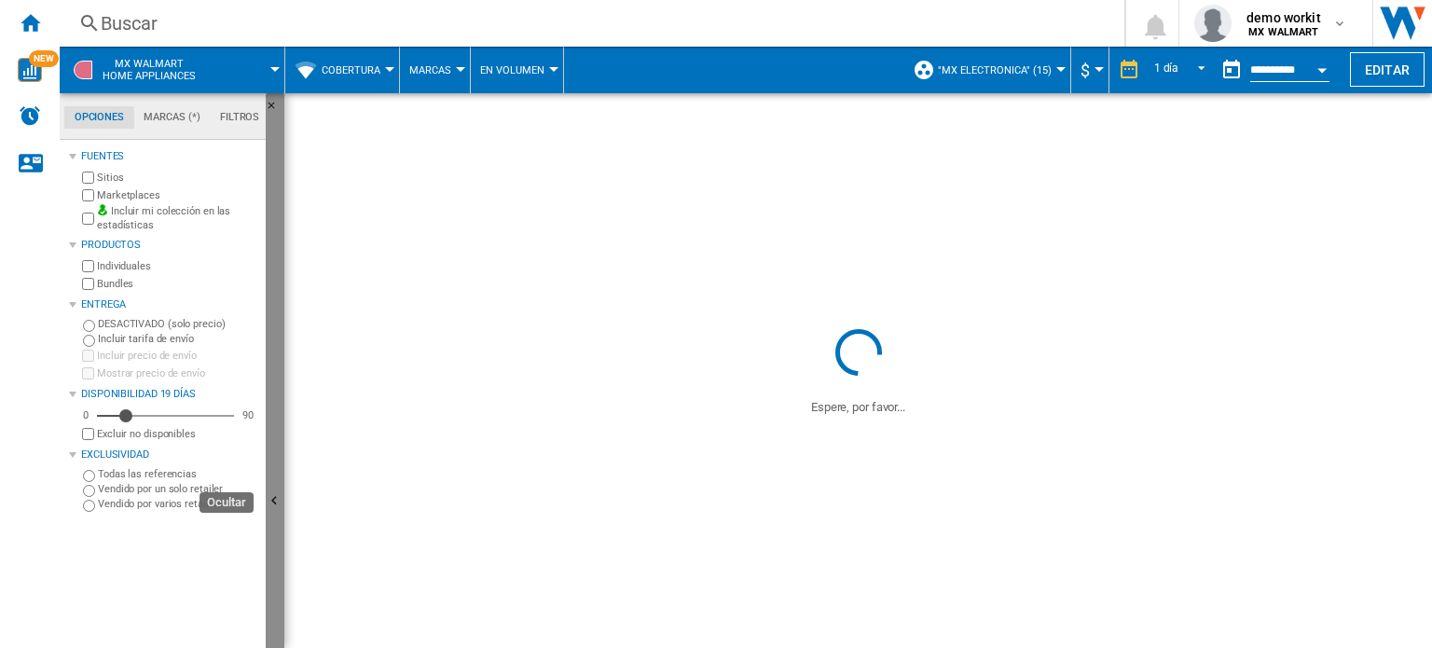
click at [282, 462] on button "Ocultar" at bounding box center [275, 502] width 19 height 818
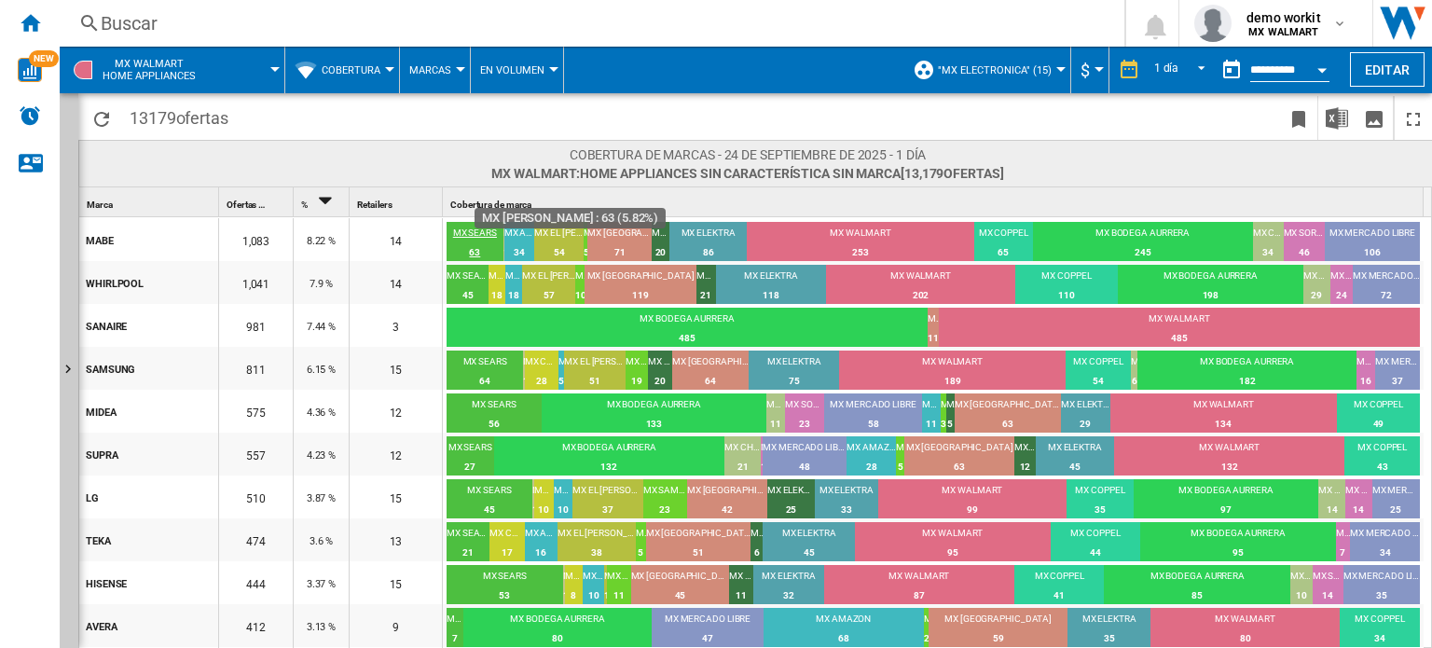
click at [465, 229] on div "MX SEARS" at bounding box center [475, 235] width 57 height 17
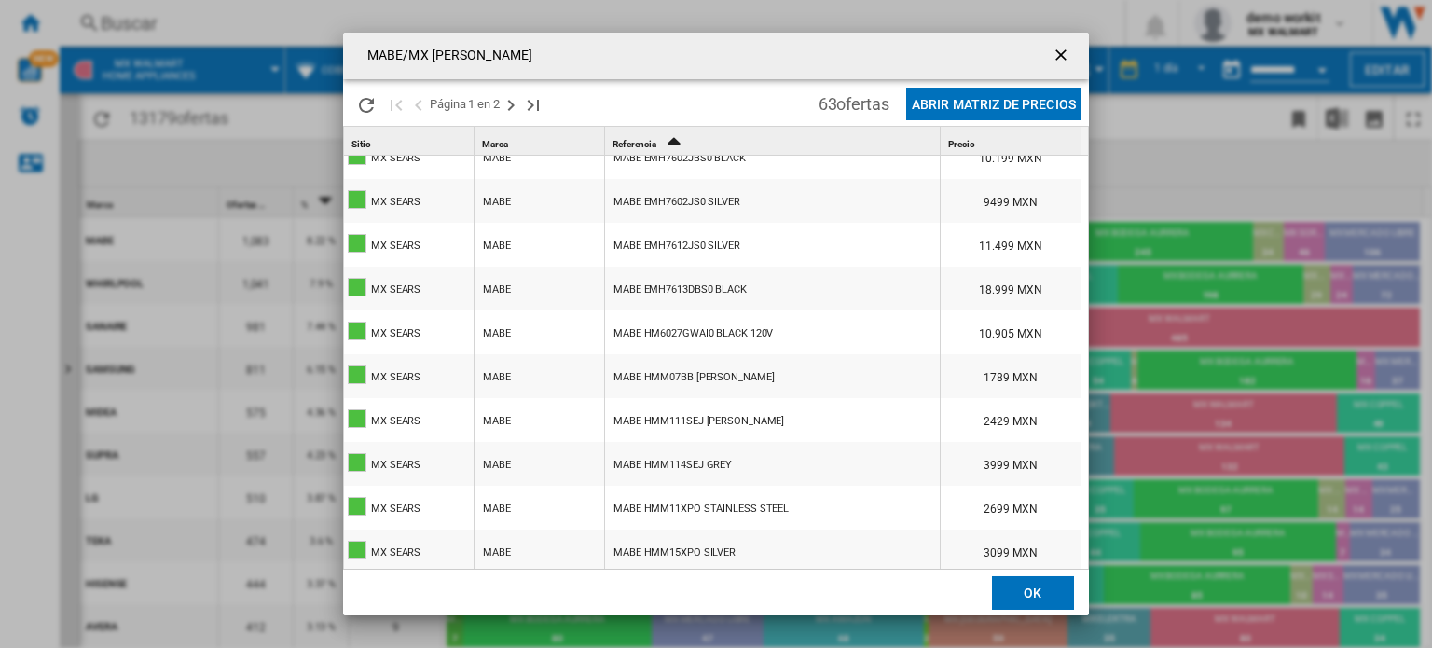
scroll to position [370, 0]
click at [1062, 54] on ng-md-icon "getI18NText('BUTTONS.CLOSE_DIALOG')" at bounding box center [1063, 57] width 22 height 22
